Goal: Task Accomplishment & Management: Manage account settings

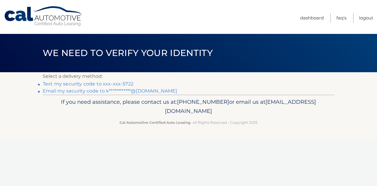
click at [113, 80] on li "Text my security code to xxx-xxx-5722" at bounding box center [189, 83] width 292 height 7
click at [111, 83] on link "Text my security code to xxx-xxx-5722" at bounding box center [88, 84] width 91 height 6
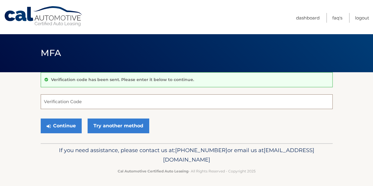
click at [78, 99] on input "Verification Code" at bounding box center [187, 101] width 292 height 15
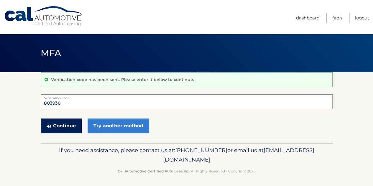
type input "803938"
click at [60, 125] on button "Continue" at bounding box center [61, 126] width 41 height 15
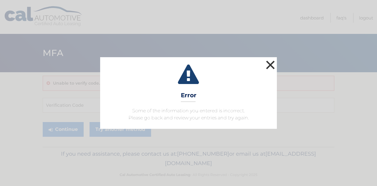
click at [270, 67] on button "×" at bounding box center [271, 65] width 12 height 12
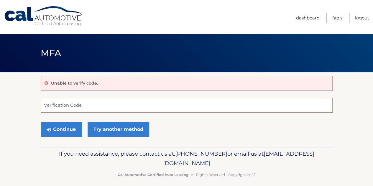
click at [72, 103] on input "Verification Code" at bounding box center [187, 105] width 292 height 15
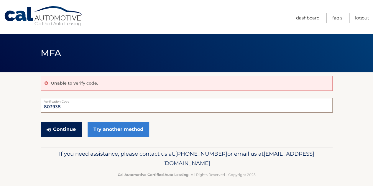
type input "803938"
click at [63, 128] on button "Continue" at bounding box center [61, 129] width 41 height 15
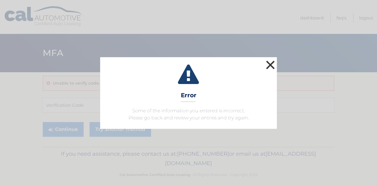
click at [269, 69] on button "×" at bounding box center [271, 65] width 12 height 12
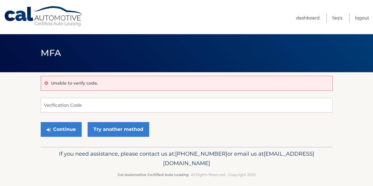
click at [96, 87] on div "Unable to verify code." at bounding box center [187, 83] width 292 height 15
click at [67, 105] on input "Verification Code" at bounding box center [187, 105] width 292 height 15
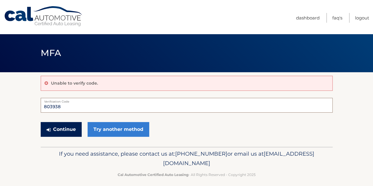
type input "803938"
click at [69, 126] on button "Continue" at bounding box center [61, 129] width 41 height 15
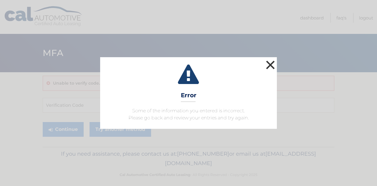
click at [272, 64] on button "×" at bounding box center [271, 65] width 12 height 12
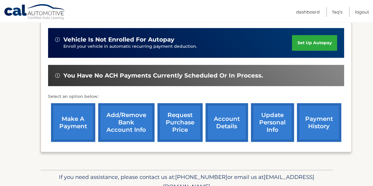
scroll to position [144, 0]
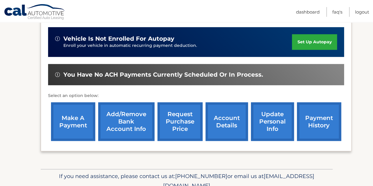
click at [67, 115] on link "make a payment" at bounding box center [73, 121] width 44 height 39
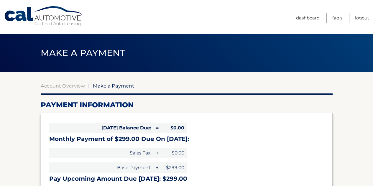
select select "NjJjMDkzZTYtMGI0Zi00Zjk5LTg0NTEtOWEyOTM5YjkwZTJk"
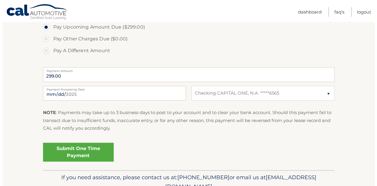
scroll to position [214, 0]
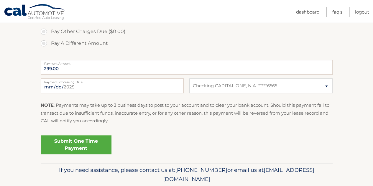
click at [81, 147] on link "Submit One Time Payment" at bounding box center [76, 144] width 71 height 19
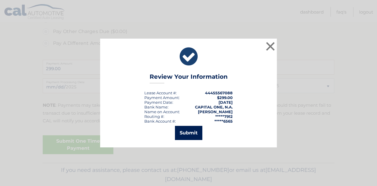
click at [199, 130] on button "Submit" at bounding box center [188, 133] width 27 height 14
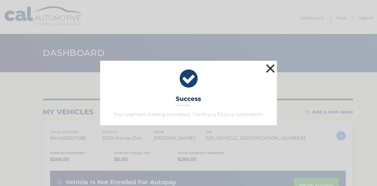
click at [268, 71] on button "×" at bounding box center [271, 69] width 12 height 12
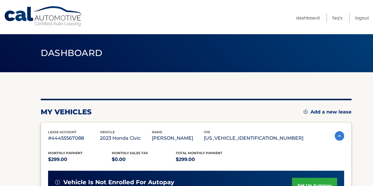
scroll to position [182, 0]
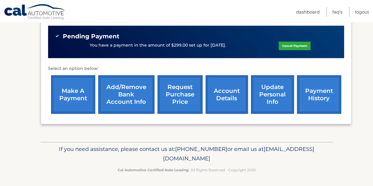
click at [312, 93] on link "payment history" at bounding box center [319, 94] width 44 height 39
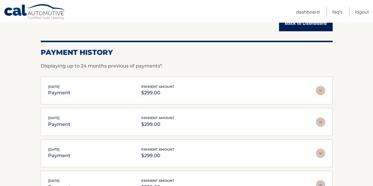
scroll to position [64, 0]
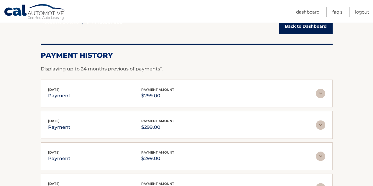
click at [313, 27] on link "Back to Dashboard" at bounding box center [306, 27] width 54 height 16
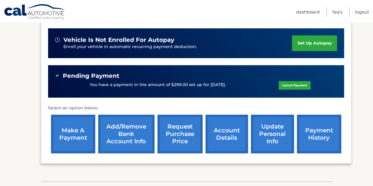
scroll to position [169, 0]
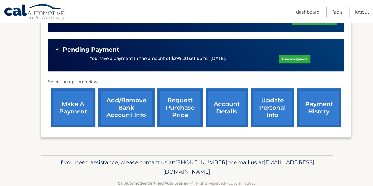
click at [312, 120] on link "payment history" at bounding box center [319, 107] width 44 height 39
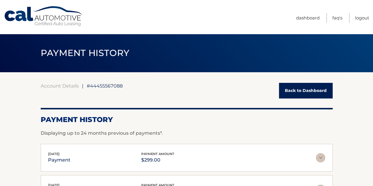
click at [295, 88] on link "Back to Dashboard" at bounding box center [306, 91] width 54 height 16
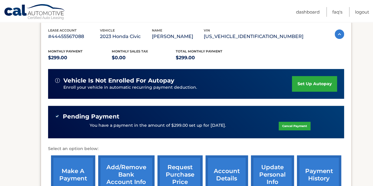
scroll to position [133, 0]
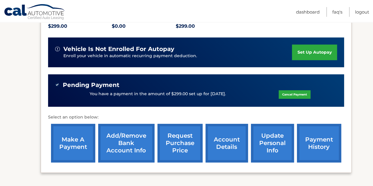
click at [79, 143] on link "make a payment" at bounding box center [73, 143] width 44 height 39
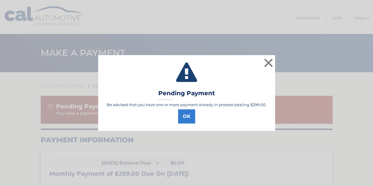
select select "NjJjMDkzZTYtMGI0Zi00Zjk5LTg0NTEtOWEyOTM5YjkwZTJk"
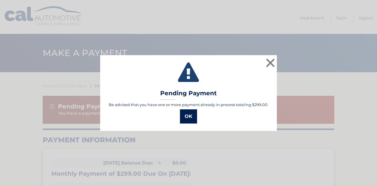
click at [191, 117] on button "OK" at bounding box center [188, 116] width 17 height 14
